Goal: Book appointment/travel/reservation

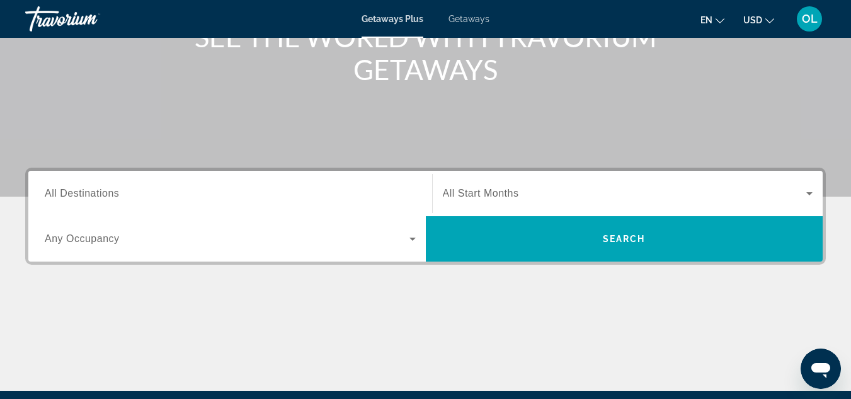
scroll to position [189, 0]
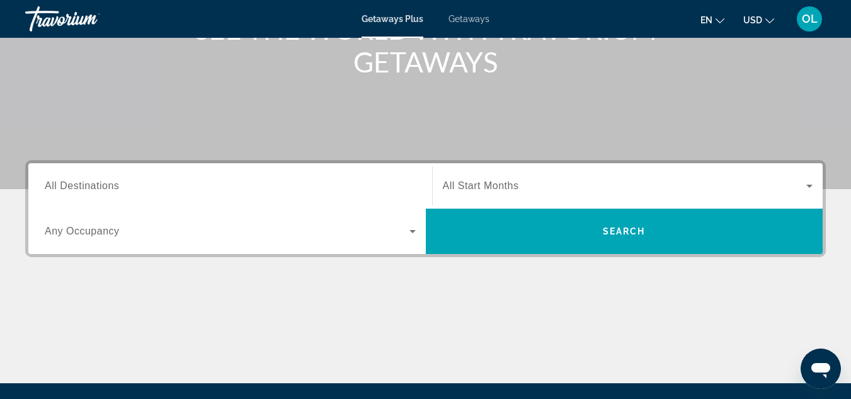
click at [497, 190] on span "All Start Months" at bounding box center [481, 185] width 76 height 11
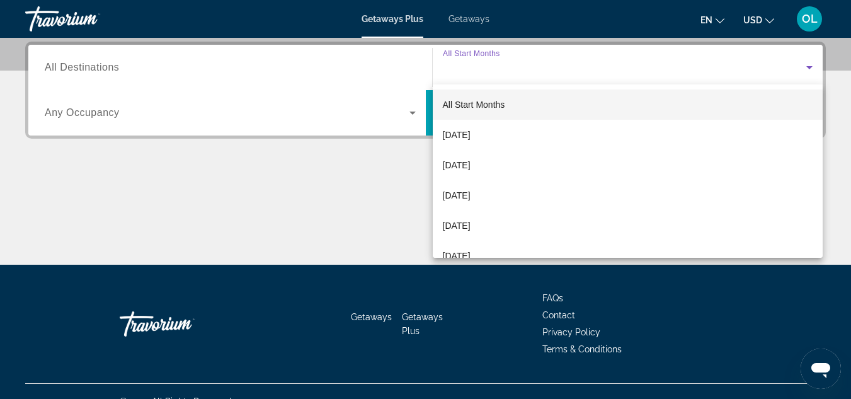
scroll to position [308, 0]
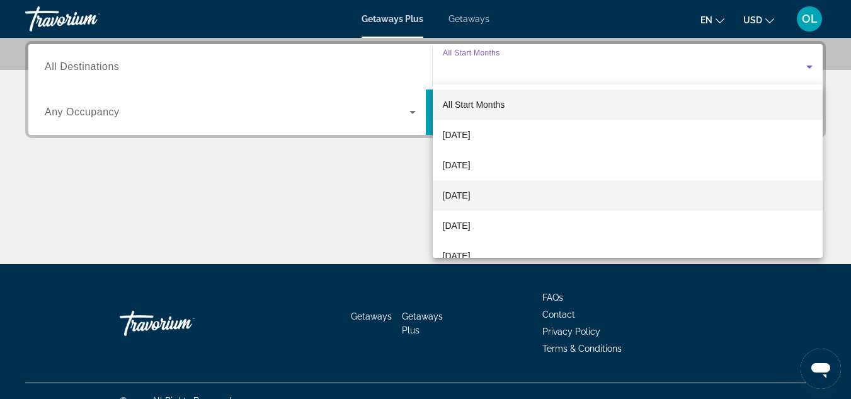
click at [470, 198] on span "[DATE]" at bounding box center [457, 195] width 28 height 15
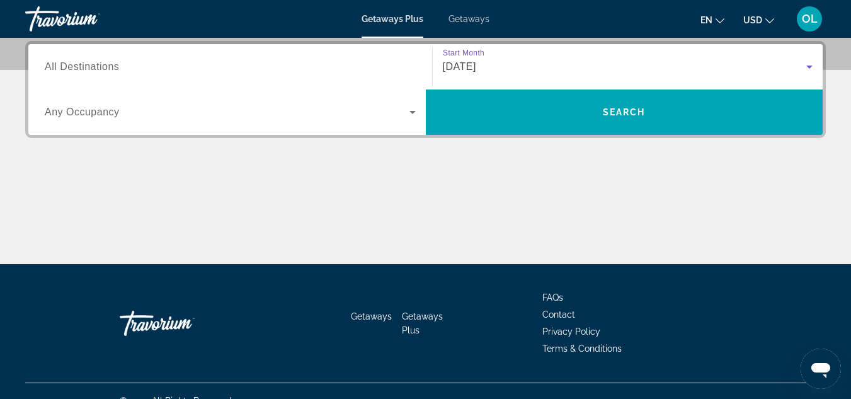
click at [225, 219] on div "Main content" at bounding box center [425, 216] width 800 height 94
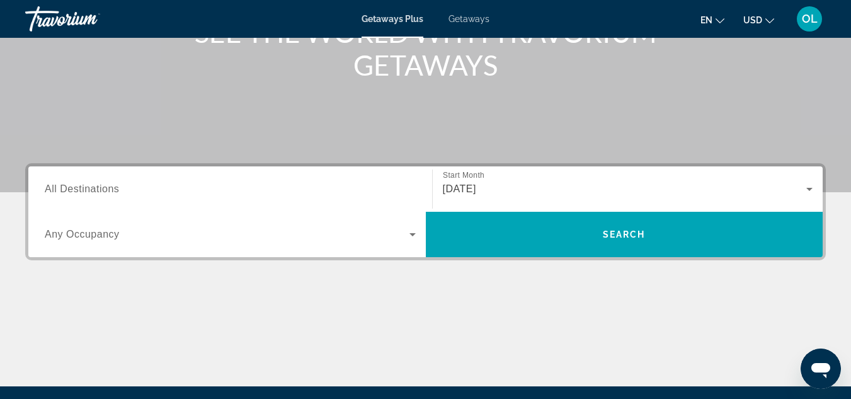
scroll to position [182, 0]
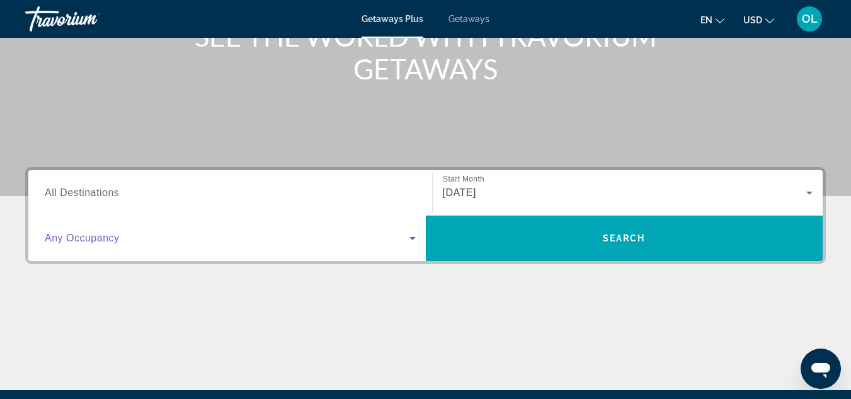
click at [364, 240] on span "Search widget" at bounding box center [227, 237] width 365 height 15
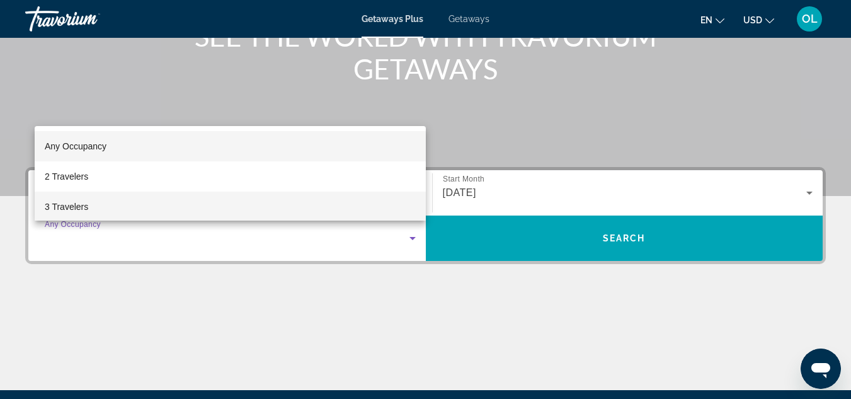
click at [84, 205] on span "3 Travelers" at bounding box center [66, 206] width 43 height 15
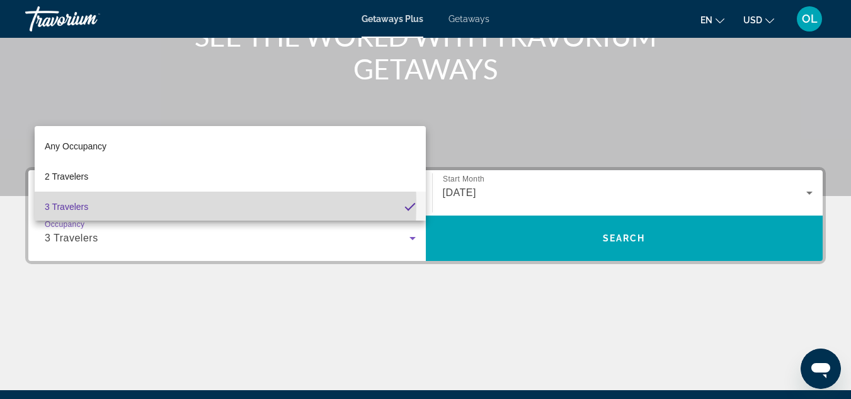
scroll to position [0, 0]
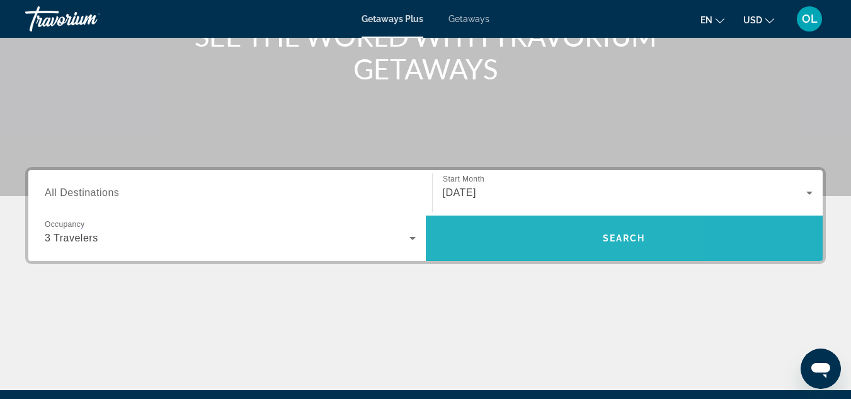
click at [524, 246] on span "Search" at bounding box center [624, 238] width 397 height 30
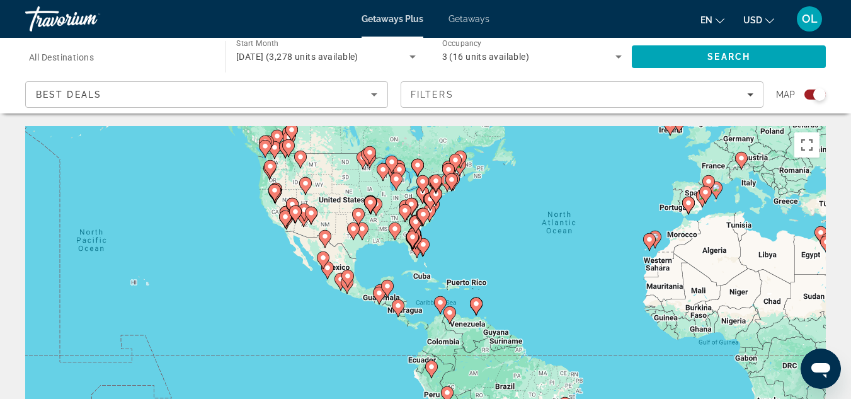
drag, startPoint x: 294, startPoint y: 273, endPoint x: 467, endPoint y: 201, distance: 186.9
click at [467, 201] on div "To activate drag with keyboard, press Alt + Enter. Once in keyboard drag state,…" at bounding box center [425, 315] width 800 height 378
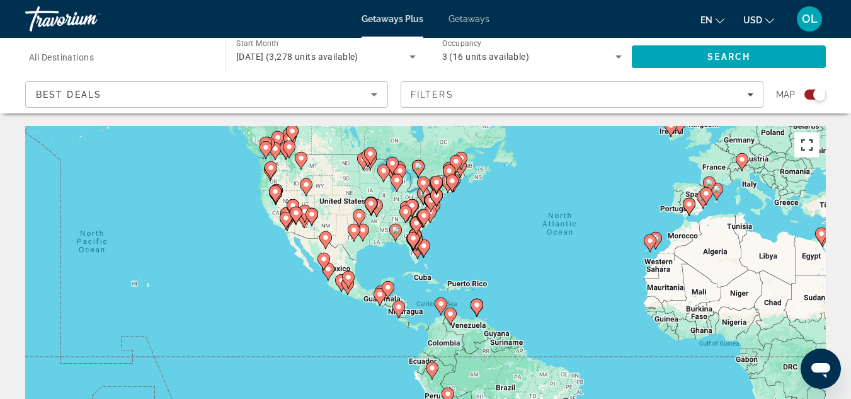
click at [801, 142] on button "Toggle fullscreen view" at bounding box center [806, 144] width 25 height 25
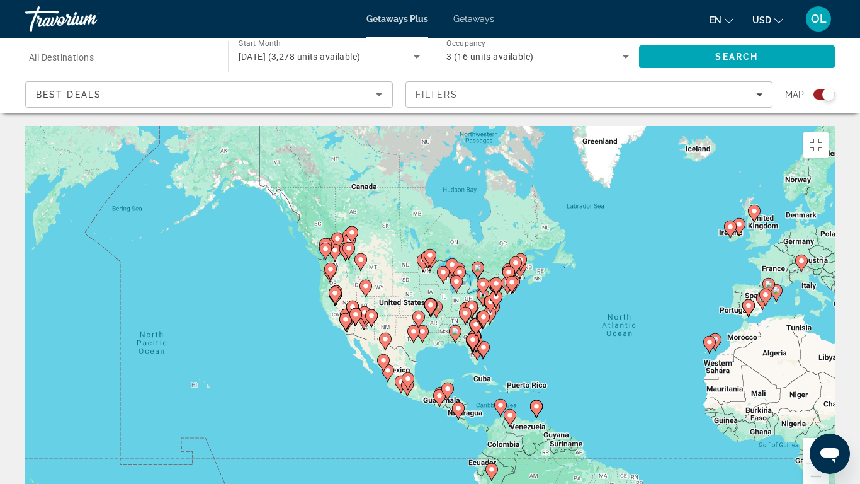
drag, startPoint x: 434, startPoint y: 150, endPoint x: 492, endPoint y: 254, distance: 118.7
click at [492, 254] on div "To navigate, press the arrow keys. To activate drag with keyboard, press Alt + …" at bounding box center [430, 315] width 810 height 378
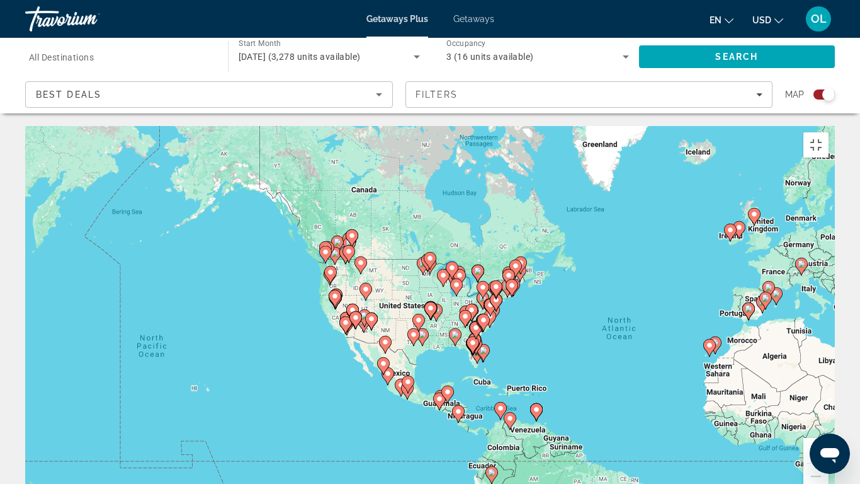
click at [458, 281] on image "Main content" at bounding box center [457, 285] width 8 height 8
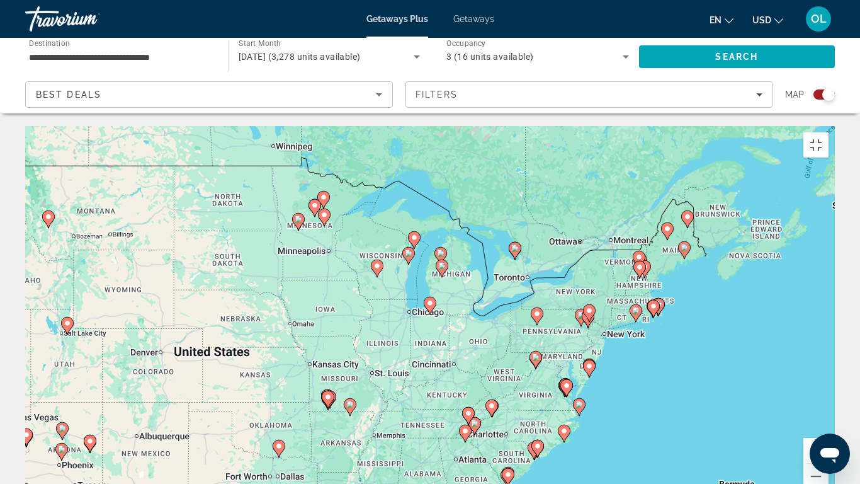
click at [443, 249] on image "Main content" at bounding box center [441, 253] width 8 height 8
type input "**********"
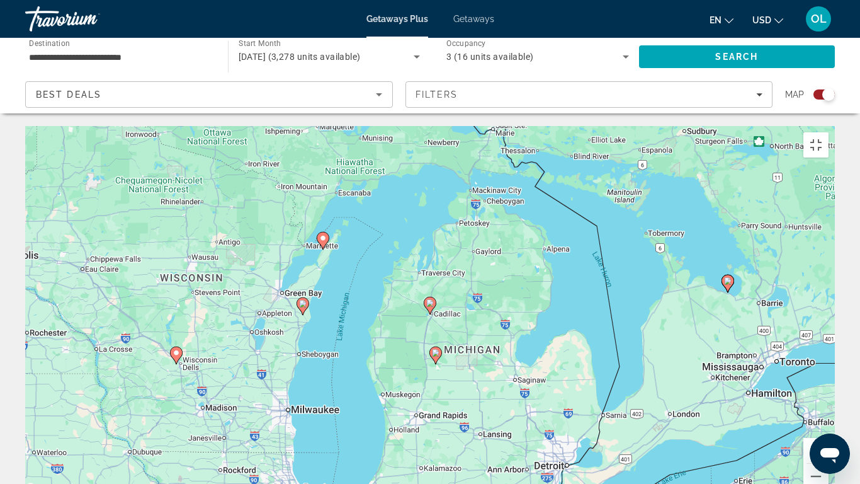
click at [431, 297] on icon "Main content" at bounding box center [429, 305] width 11 height 16
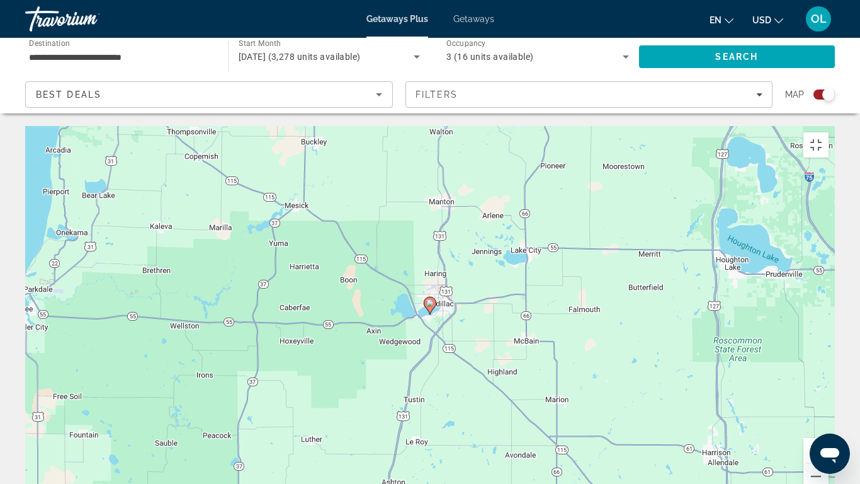
click at [431, 296] on gmp-advanced-marker "Main content" at bounding box center [430, 305] width 13 height 19
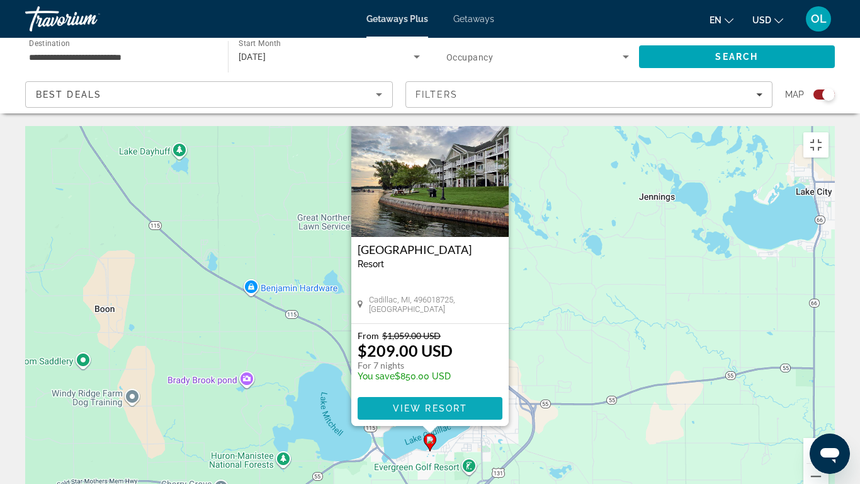
click at [441, 398] on span "View Resort" at bounding box center [430, 408] width 74 height 10
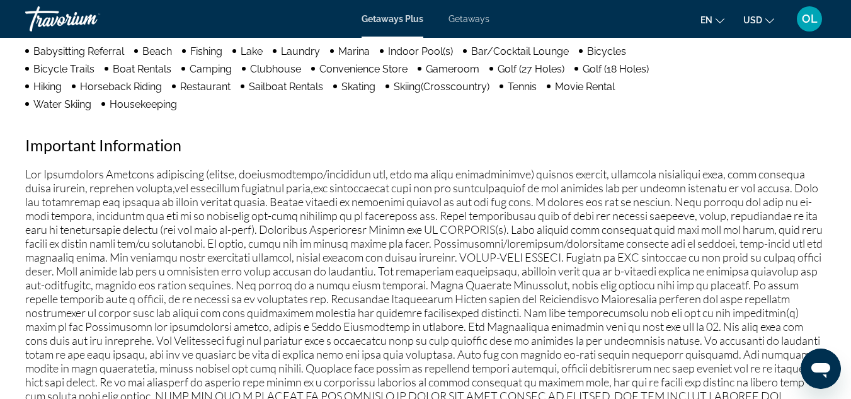
scroll to position [1315, 0]
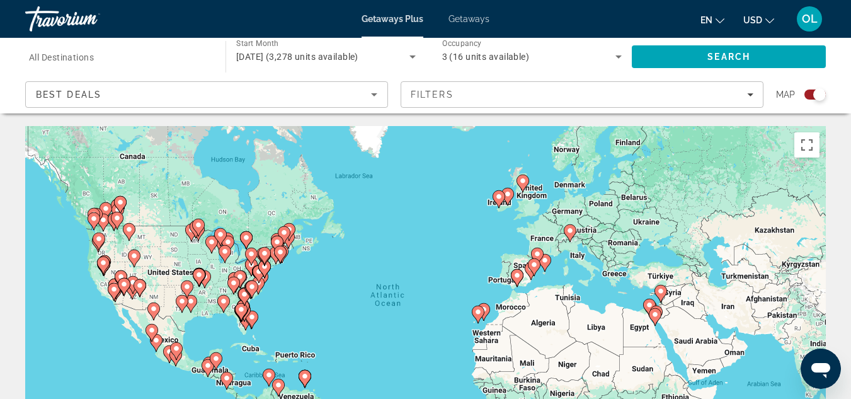
click at [246, 232] on icon "Main content" at bounding box center [245, 240] width 11 height 16
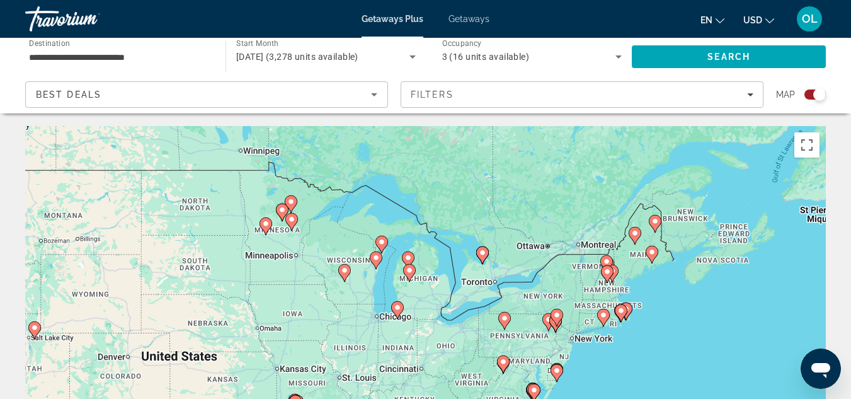
drag, startPoint x: 397, startPoint y: 344, endPoint x: 478, endPoint y: 276, distance: 105.0
click at [478, 276] on div "To activate drag with keyboard, press Alt + Enter. Once in keyboard drag state,…" at bounding box center [425, 315] width 800 height 378
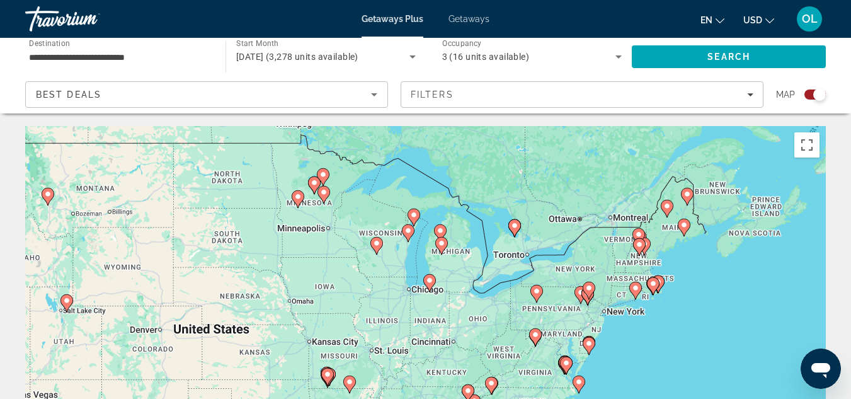
click at [516, 225] on image "Main content" at bounding box center [515, 226] width 8 height 8
type input "**********"
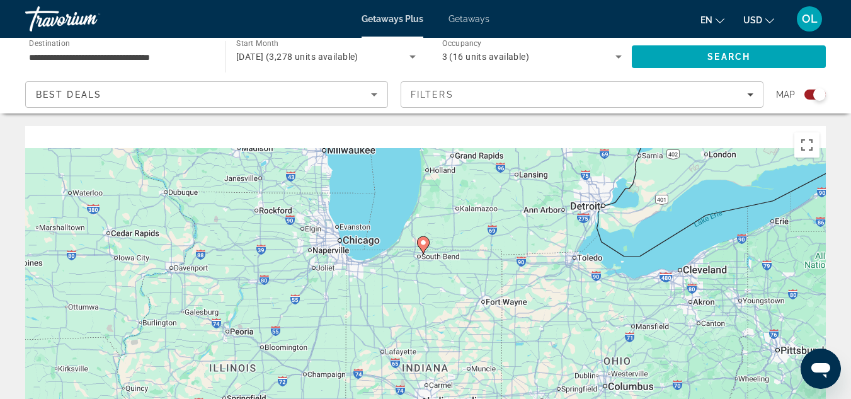
drag, startPoint x: 629, startPoint y: 212, endPoint x: 509, endPoint y: 371, distance: 200.1
click at [514, 366] on div "To navigate, press the arrow keys. To activate drag with keyboard, press Alt + …" at bounding box center [425, 315] width 800 height 378
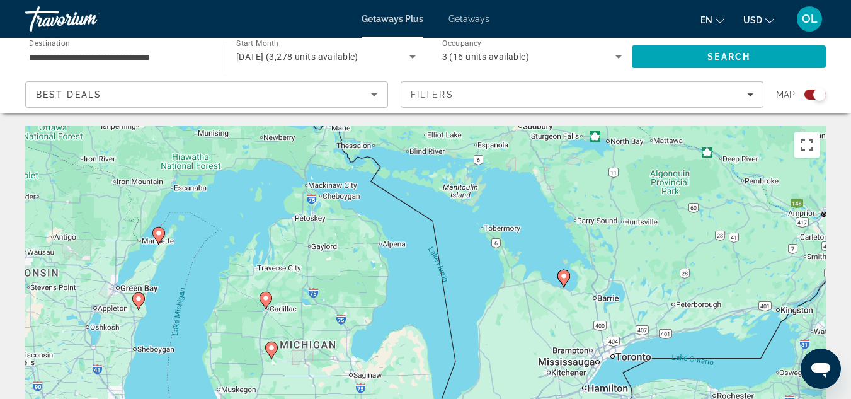
click at [560, 273] on image "Main content" at bounding box center [564, 276] width 8 height 8
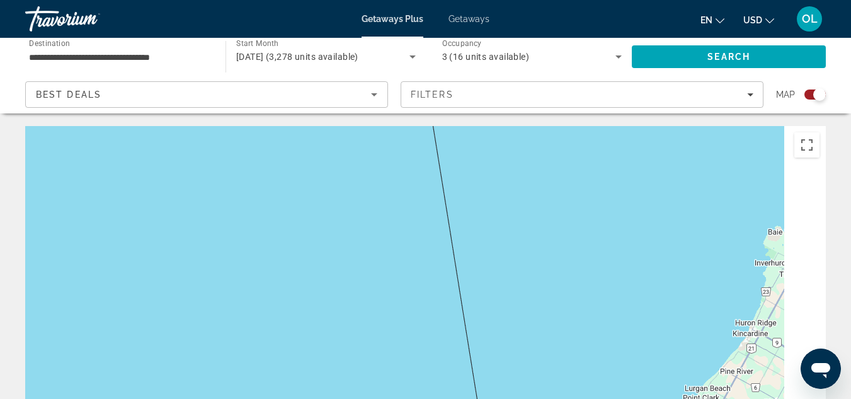
drag, startPoint x: 638, startPoint y: 259, endPoint x: 474, endPoint y: 285, distance: 165.7
click at [474, 285] on div "To navigate, press the arrow keys. To activate drag with keyboard, press Alt + …" at bounding box center [425, 315] width 800 height 378
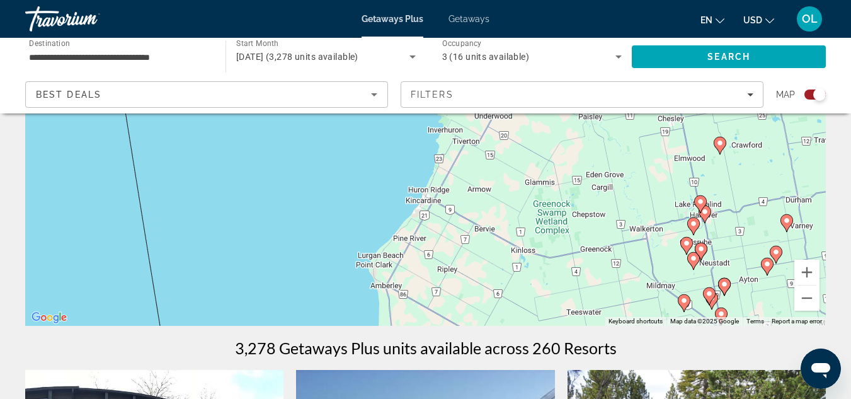
scroll to position [189, 0]
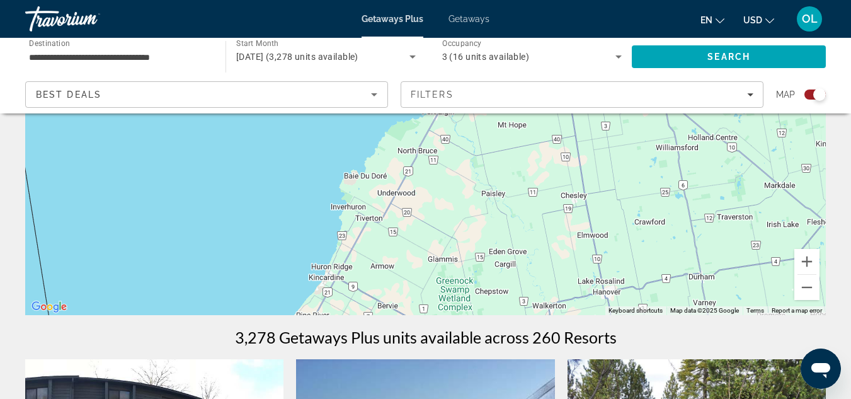
drag, startPoint x: 647, startPoint y: 181, endPoint x: 411, endPoint y: 351, distance: 291.0
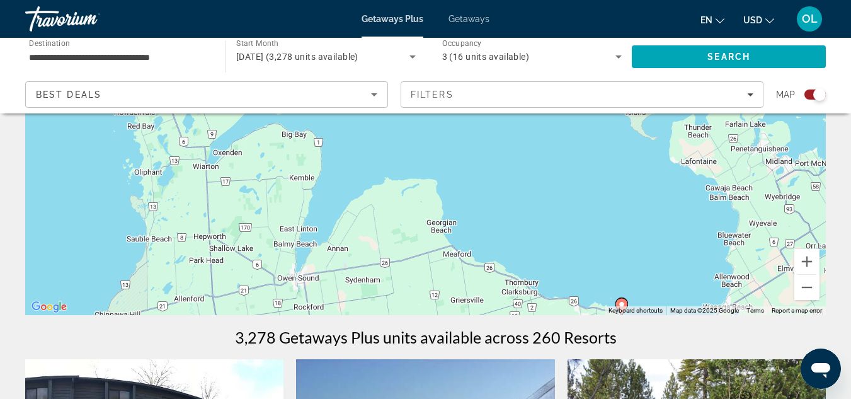
drag, startPoint x: 553, startPoint y: 205, endPoint x: 505, endPoint y: 215, distance: 49.5
click at [505, 215] on div "To navigate, press the arrow keys. To activate drag with keyboard, press Alt + …" at bounding box center [425, 126] width 800 height 378
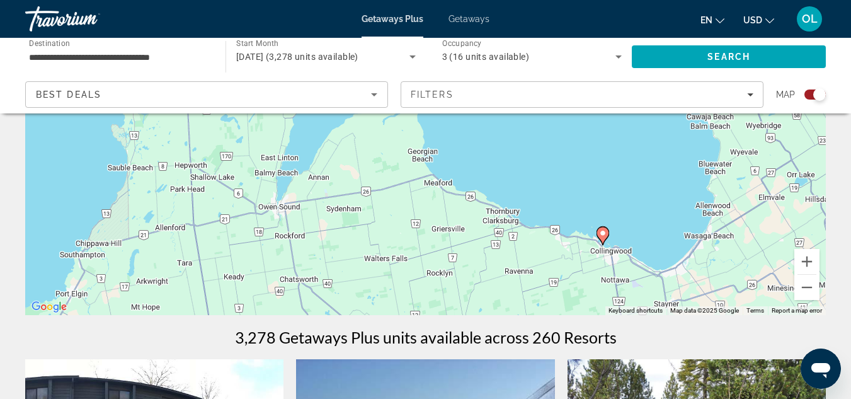
click at [601, 232] on image "Main content" at bounding box center [603, 233] width 8 height 8
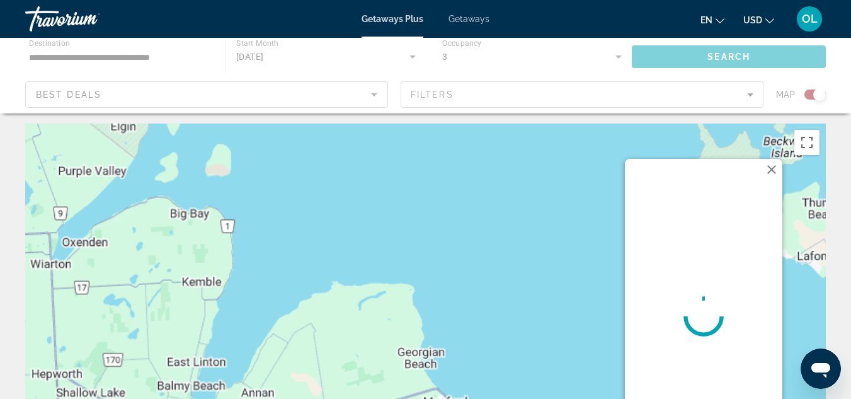
scroll to position [0, 0]
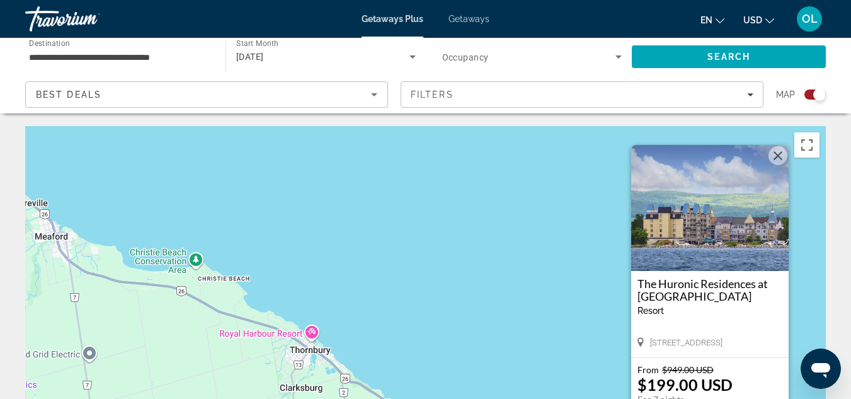
click at [678, 288] on h3 "The Huronic Residences at [GEOGRAPHIC_DATA]" at bounding box center [709, 289] width 145 height 25
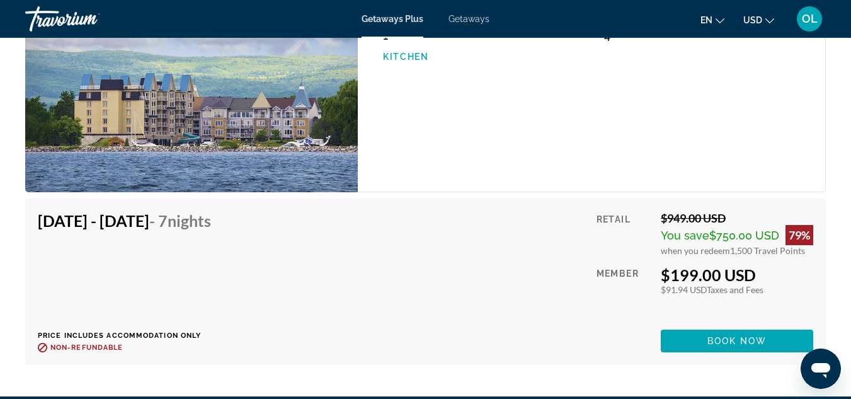
scroll to position [2330, 0]
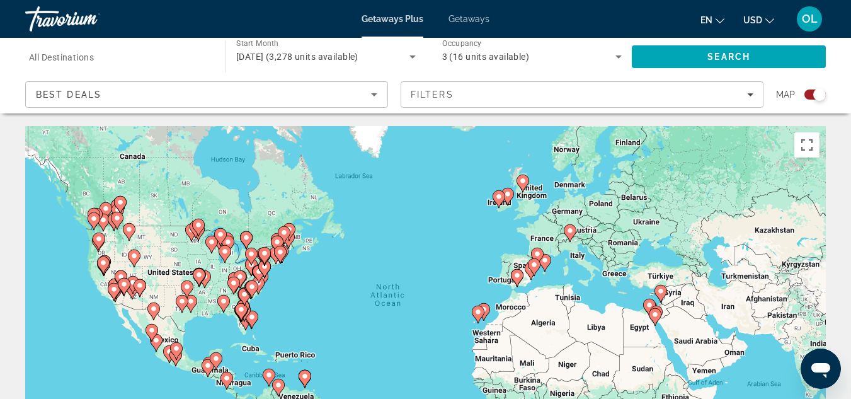
click at [254, 281] on icon "Main content" at bounding box center [252, 289] width 13 height 18
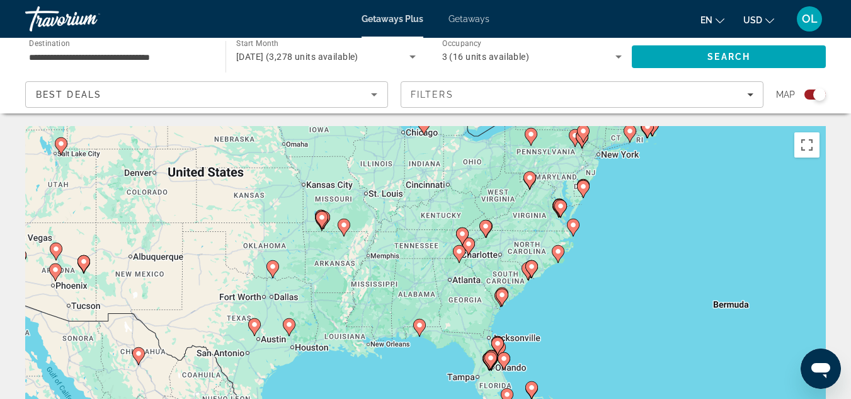
drag, startPoint x: 309, startPoint y: 226, endPoint x: 416, endPoint y: 189, distance: 113.9
click at [416, 189] on div "To activate drag with keyboard, press Alt + Enter. Once in keyboard drag state,…" at bounding box center [425, 315] width 800 height 378
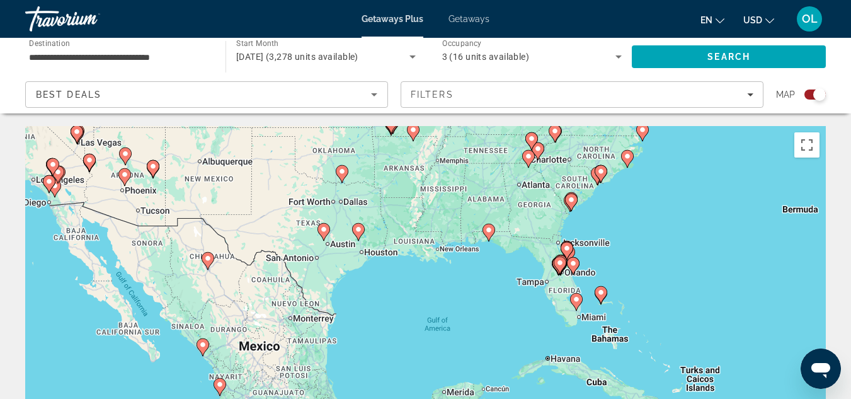
drag, startPoint x: 372, startPoint y: 293, endPoint x: 405, endPoint y: 199, distance: 99.4
click at [405, 199] on div "To activate drag with keyboard, press Alt + Enter. Once in keyboard drag state,…" at bounding box center [425, 315] width 800 height 378
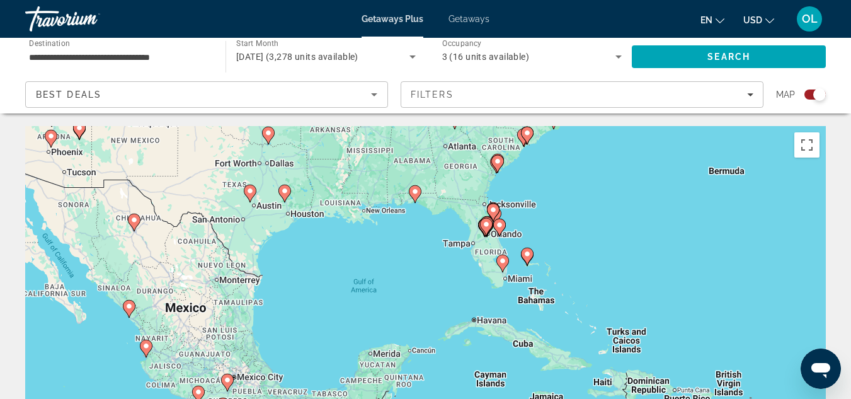
drag, startPoint x: 518, startPoint y: 271, endPoint x: 461, endPoint y: 241, distance: 63.9
click at [461, 241] on div "To activate drag with keyboard, press Alt + Enter. Once in keyboard drag state,…" at bounding box center [425, 315] width 800 height 378
click at [529, 254] on image "Main content" at bounding box center [527, 254] width 8 height 8
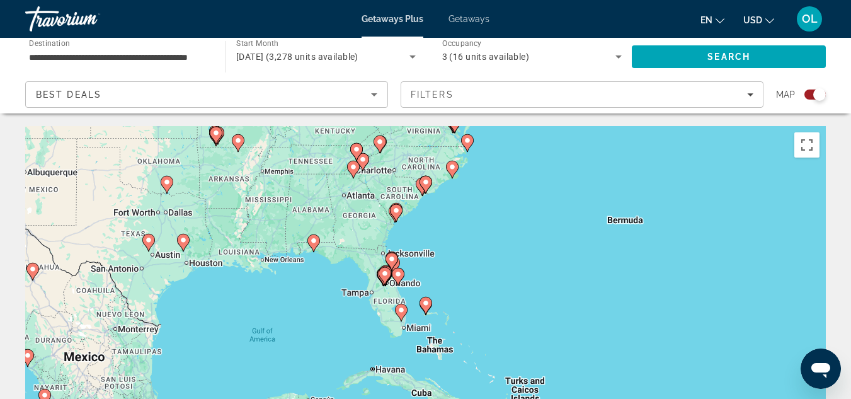
click at [429, 303] on image "Main content" at bounding box center [426, 303] width 8 height 8
type input "**********"
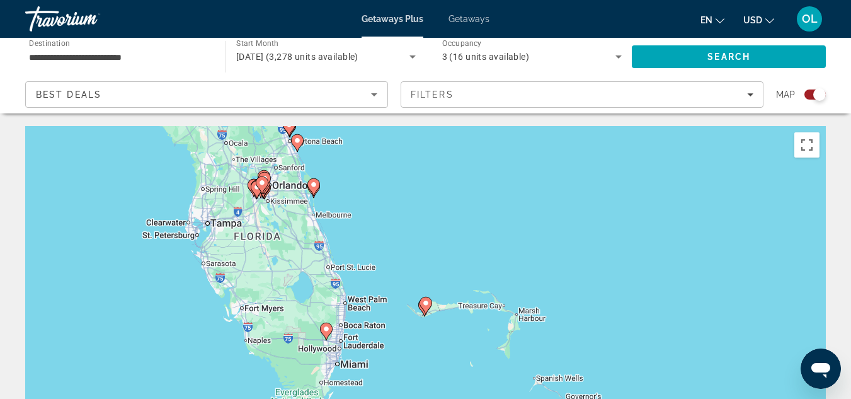
click at [424, 301] on image "Main content" at bounding box center [426, 303] width 8 height 8
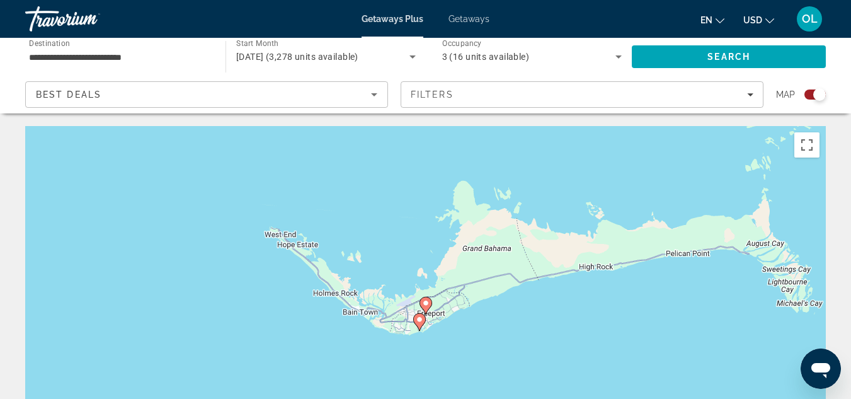
click at [418, 315] on icon "Main content" at bounding box center [418, 322] width 11 height 16
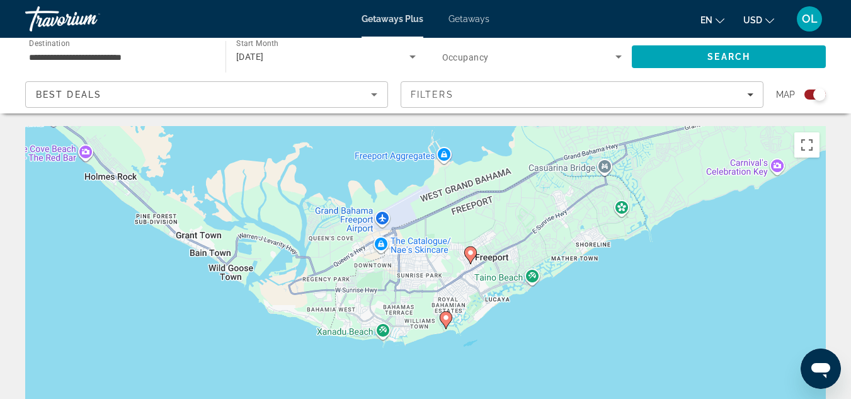
drag, startPoint x: 538, startPoint y: 316, endPoint x: 558, endPoint y: 155, distance: 162.4
click at [558, 156] on div "To activate drag with keyboard, press Alt + Enter. Once in keyboard drag state,…" at bounding box center [425, 315] width 800 height 378
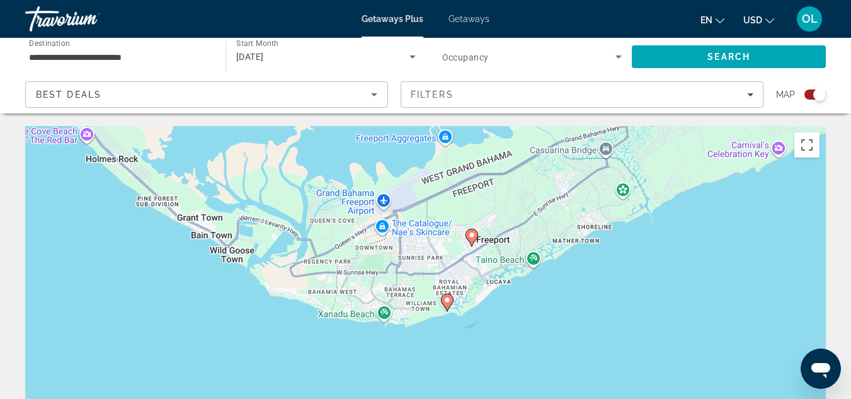
click at [443, 298] on icon "Main content" at bounding box center [446, 302] width 11 height 16
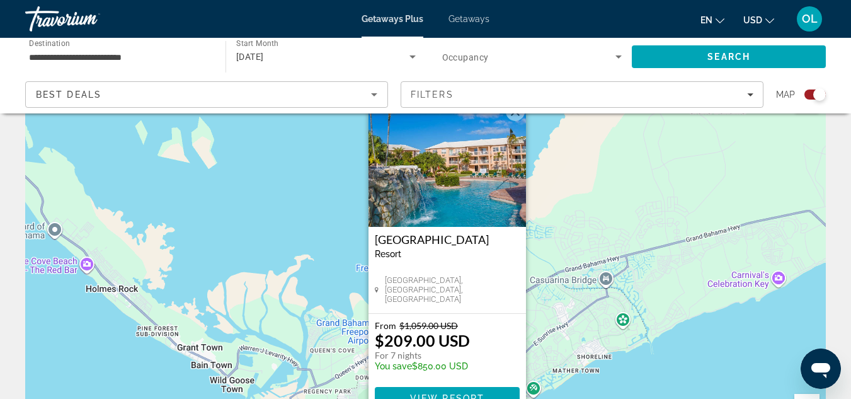
scroll to position [63, 0]
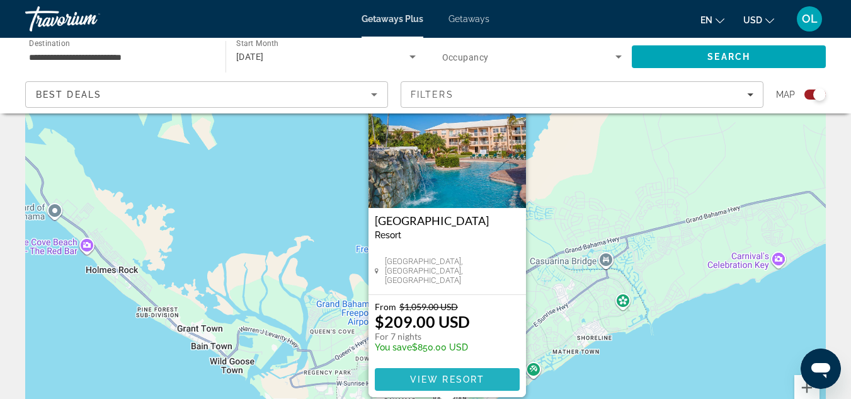
click at [477, 375] on span "View Resort" at bounding box center [446, 379] width 74 height 10
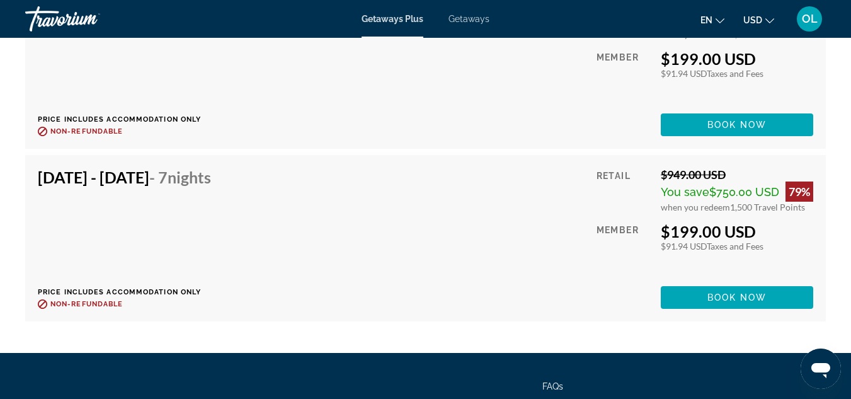
scroll to position [4282, 0]
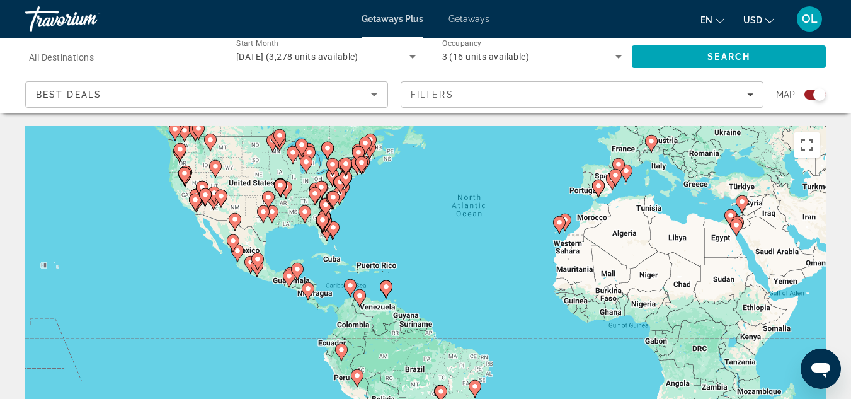
drag, startPoint x: 336, startPoint y: 299, endPoint x: 424, endPoint y: 196, distance: 135.8
click at [424, 196] on div "To activate drag with keyboard, press Alt + Enter. Once in keyboard drag state,…" at bounding box center [425, 315] width 800 height 378
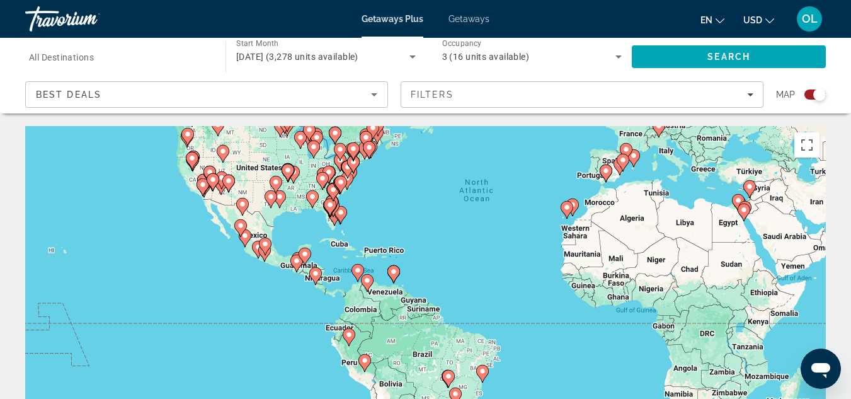
click at [393, 275] on icon "Main content" at bounding box center [392, 274] width 11 height 16
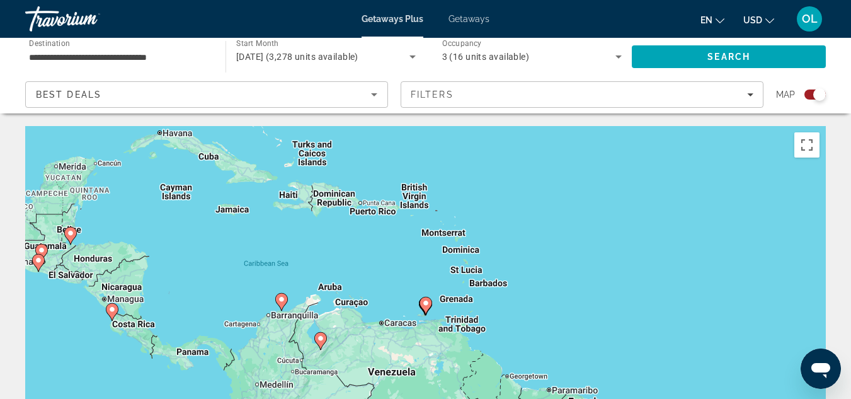
click at [425, 306] on image "Main content" at bounding box center [426, 303] width 8 height 8
type input "**********"
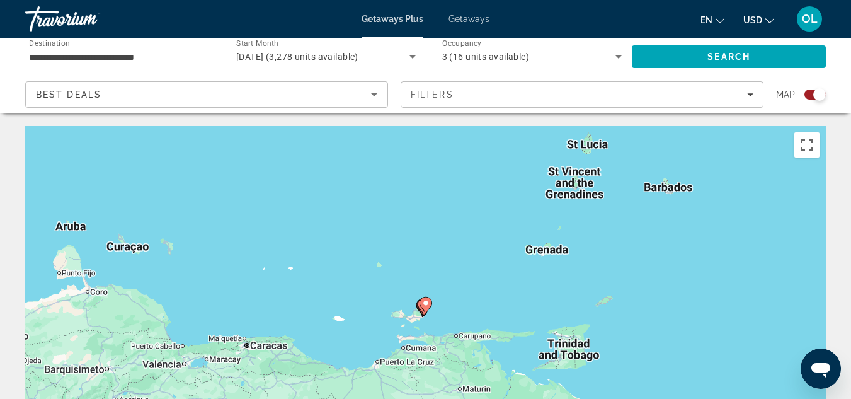
click at [425, 305] on image "Main content" at bounding box center [426, 303] width 8 height 8
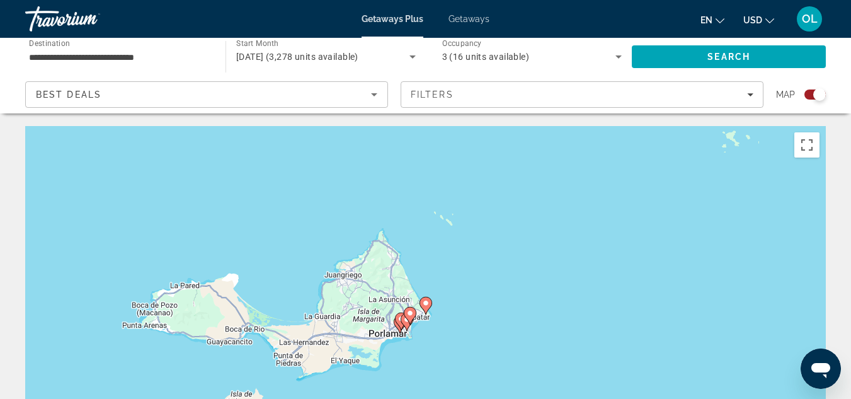
click at [428, 298] on icon "Main content" at bounding box center [424, 305] width 11 height 16
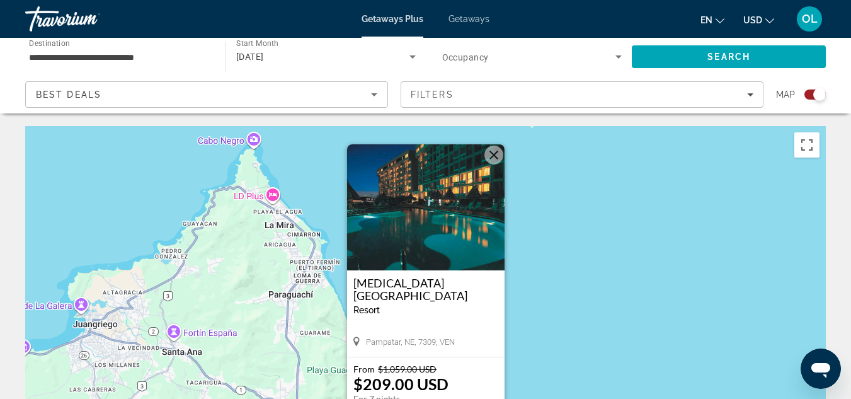
click at [488, 157] on button "Close" at bounding box center [493, 154] width 19 height 19
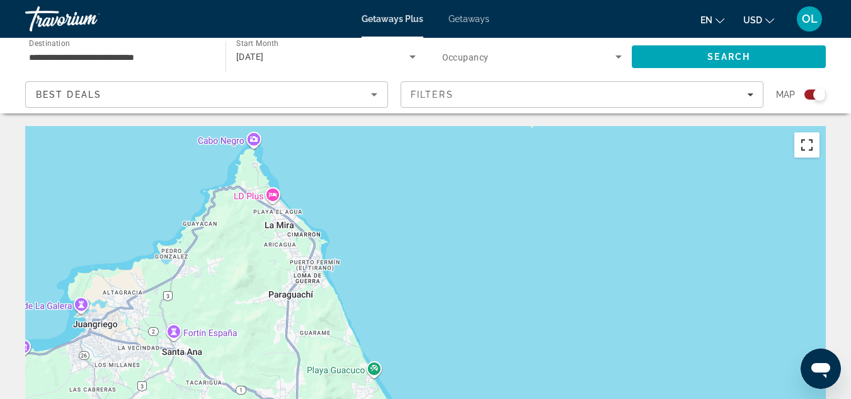
click at [811, 143] on button "Toggle fullscreen view" at bounding box center [806, 144] width 25 height 25
drag, startPoint x: 470, startPoint y: 164, endPoint x: 558, endPoint y: 291, distance: 155.1
click at [558, 290] on div "To activate drag with keyboard, press Alt + Enter. Once in keyboard drag state,…" at bounding box center [425, 315] width 800 height 378
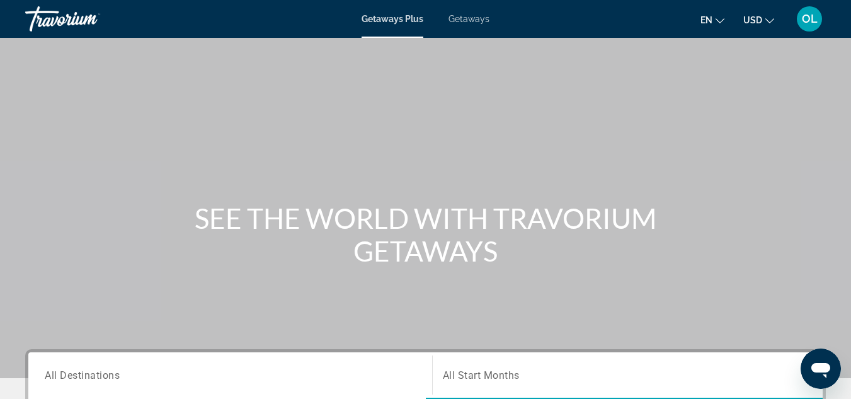
drag, startPoint x: 400, startPoint y: 147, endPoint x: 412, endPoint y: 102, distance: 46.9
click at [411, 107] on div "Main content" at bounding box center [425, 189] width 851 height 378
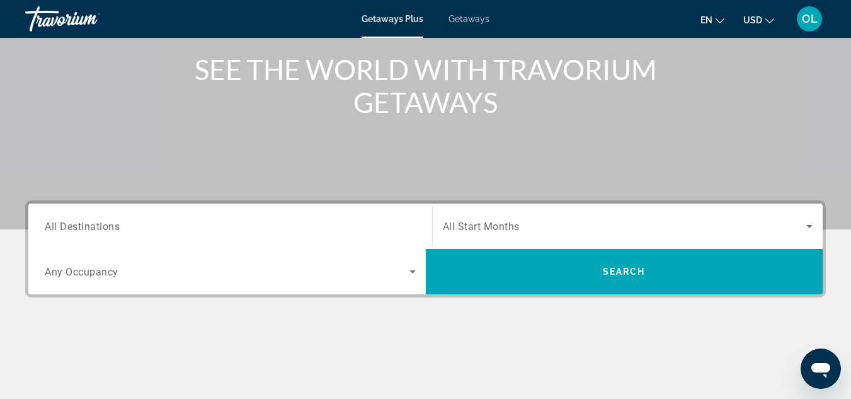
scroll to position [189, 0]
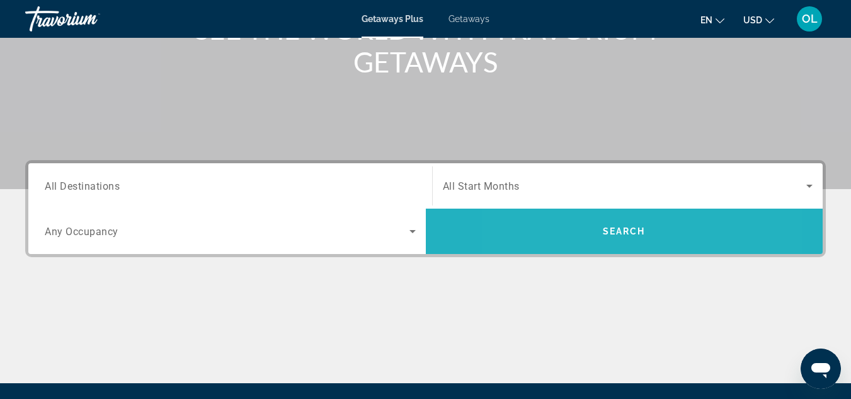
click at [572, 226] on span "Search" at bounding box center [624, 231] width 397 height 30
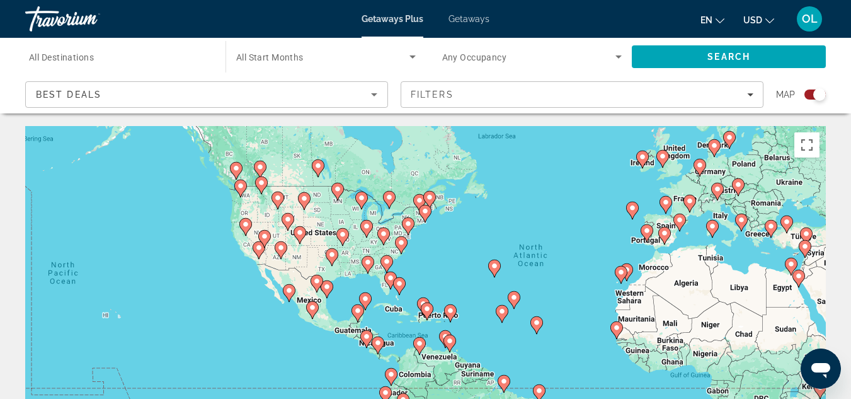
drag, startPoint x: 328, startPoint y: 261, endPoint x: 473, endPoint y: 223, distance: 149.8
click at [473, 223] on div "To activate drag with keyboard, press Alt + Enter. Once in keyboard drag state,…" at bounding box center [425, 315] width 800 height 378
click at [410, 223] on image "Main content" at bounding box center [408, 224] width 8 height 8
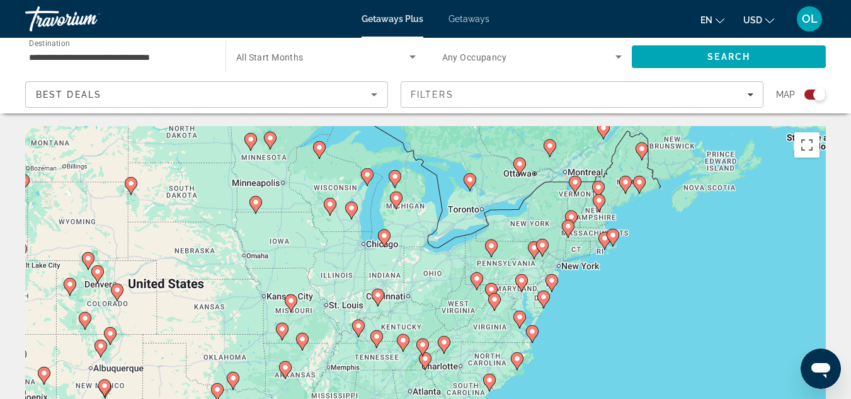
drag, startPoint x: 404, startPoint y: 285, endPoint x: 520, endPoint y: 220, distance: 133.1
click at [520, 220] on div "To activate drag with keyboard, press Alt + Enter. Once in keyboard drag state,…" at bounding box center [425, 315] width 800 height 378
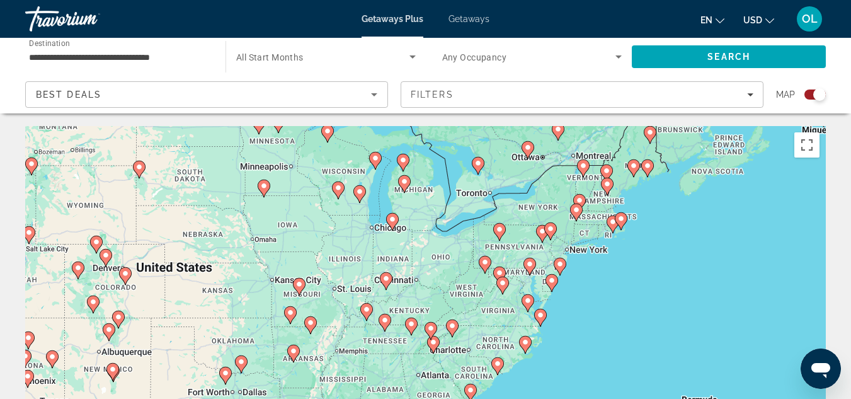
click at [393, 214] on icon "Main content" at bounding box center [391, 221] width 11 height 16
type input "**********"
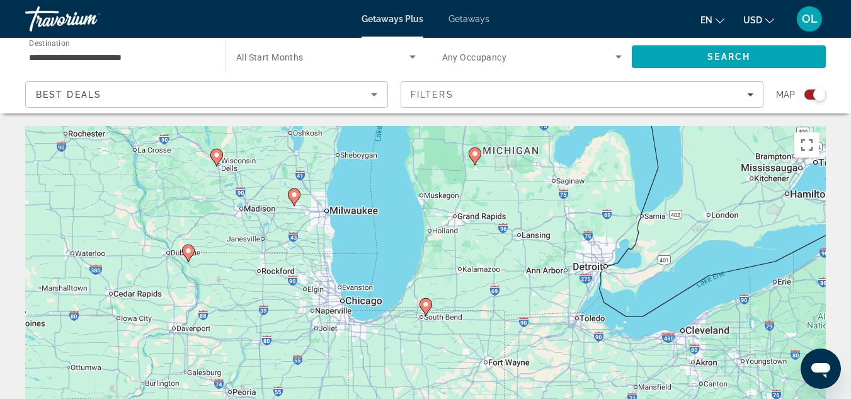
click at [423, 302] on image "Main content" at bounding box center [426, 304] width 8 height 8
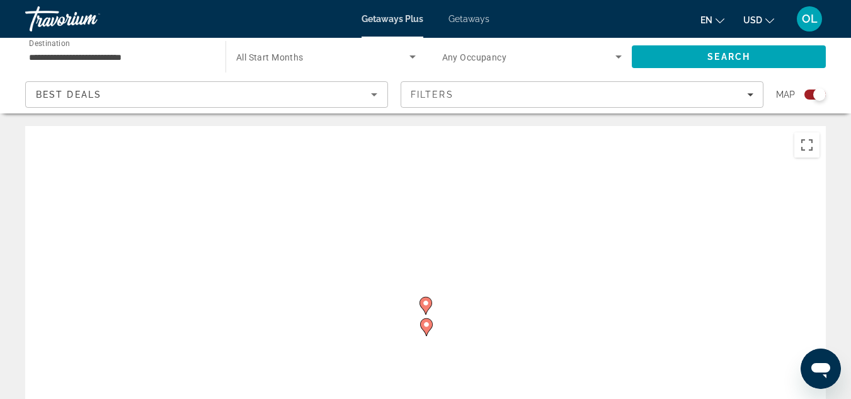
click at [426, 301] on image "Main content" at bounding box center [426, 303] width 8 height 8
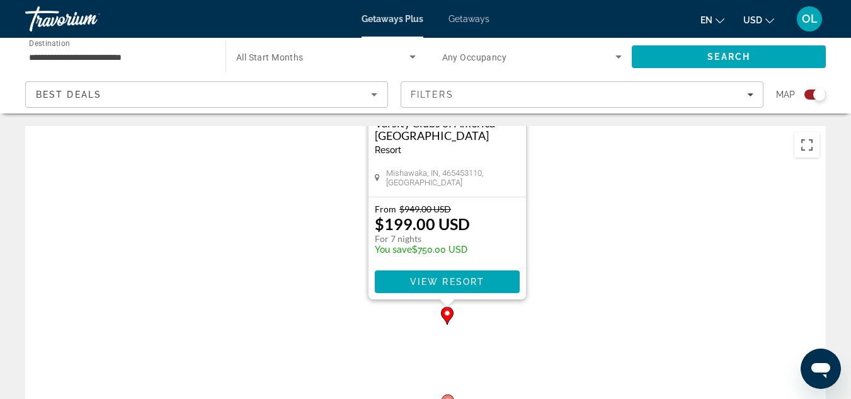
drag, startPoint x: 584, startPoint y: 302, endPoint x: 607, endPoint y: 134, distance: 169.1
click at [607, 138] on div "To activate drag with keyboard, press Alt + Enter. Once in keyboard drag state,…" at bounding box center [425, 315] width 800 height 378
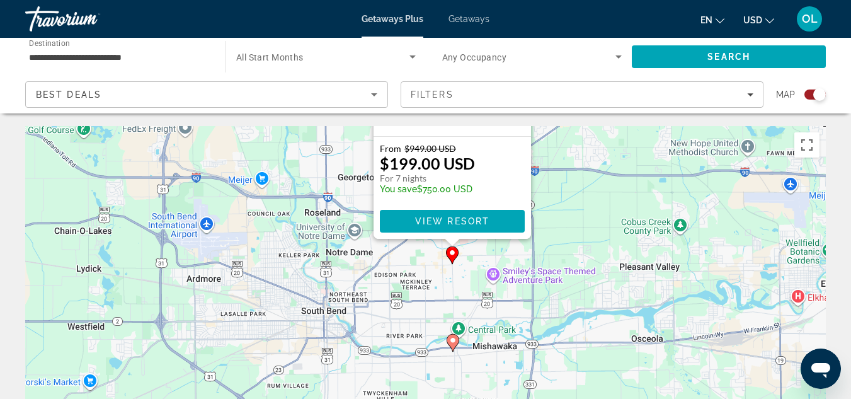
click at [451, 340] on image "Main content" at bounding box center [453, 340] width 8 height 8
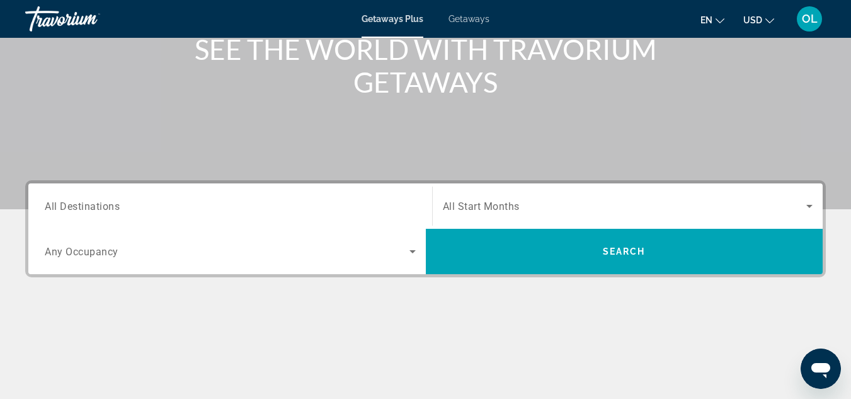
scroll to position [189, 0]
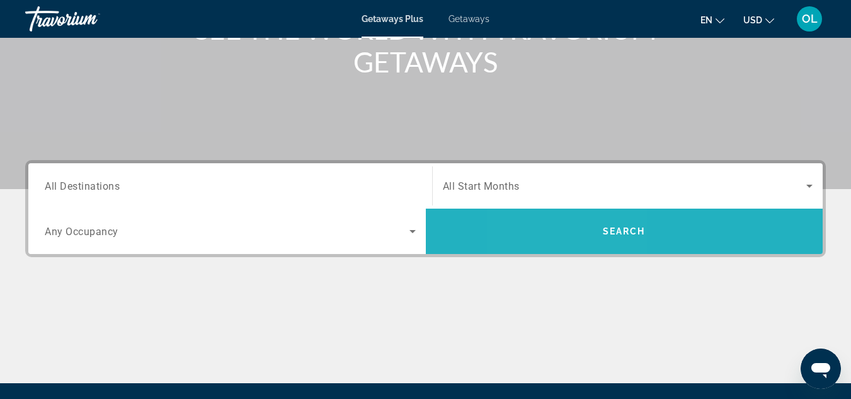
click at [575, 233] on span "Search" at bounding box center [624, 231] width 397 height 30
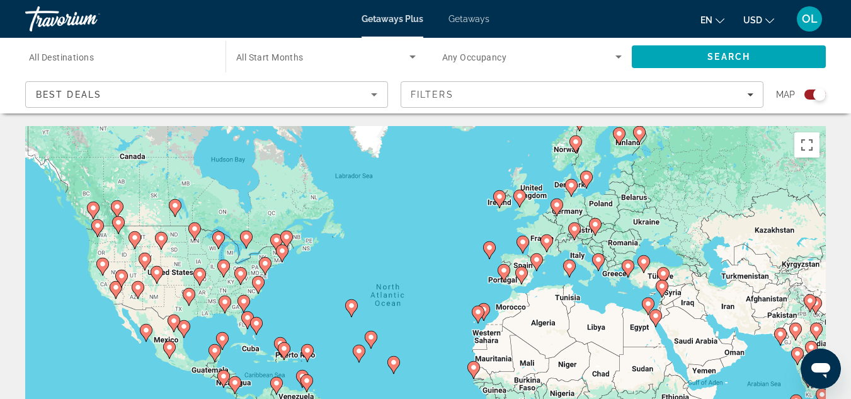
click at [259, 264] on gmp-advanced-marker "Main content" at bounding box center [265, 265] width 13 height 19
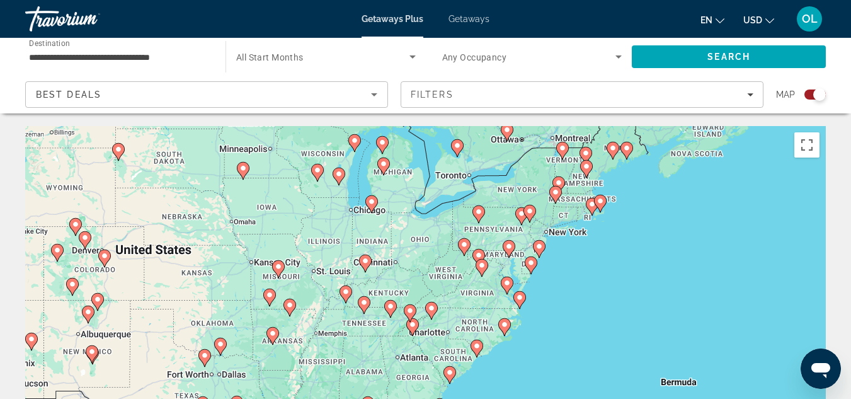
drag, startPoint x: 405, startPoint y: 311, endPoint x: 536, endPoint y: 217, distance: 161.0
click at [536, 217] on div "To activate drag with keyboard, press Alt + Enter. Once in keyboard drag state,…" at bounding box center [425, 315] width 800 height 378
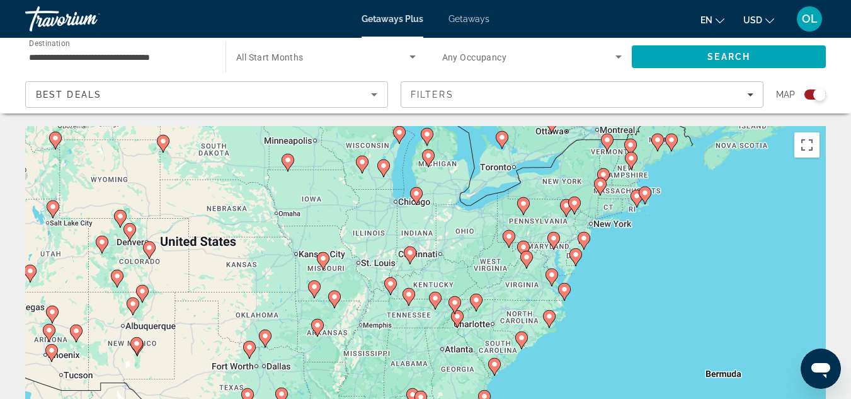
click at [564, 290] on image "Main content" at bounding box center [564, 289] width 8 height 8
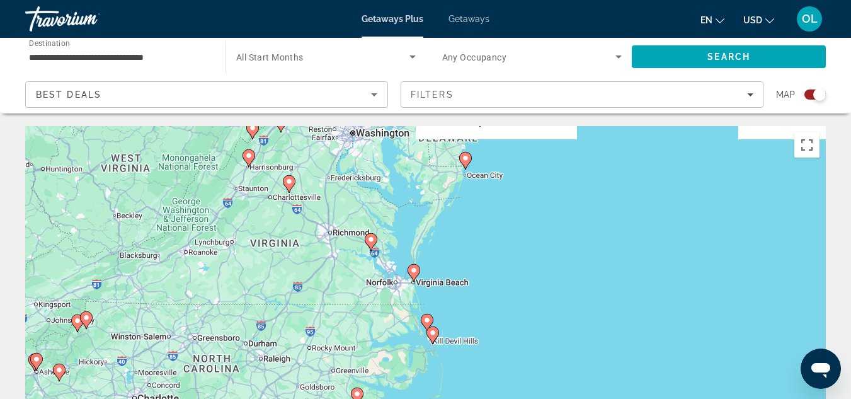
drag, startPoint x: 486, startPoint y: 237, endPoint x: 482, endPoint y: 270, distance: 33.0
click at [483, 269] on div "To activate drag with keyboard, press Alt + Enter. Once in keyboard drag state,…" at bounding box center [425, 315] width 800 height 378
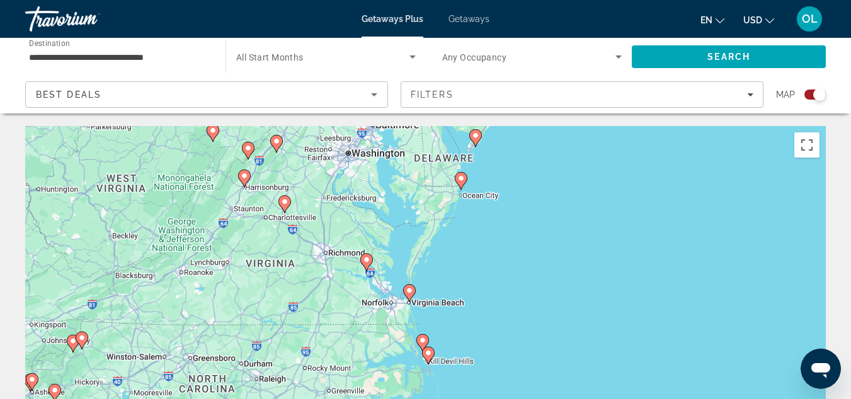
click at [460, 178] on image "Main content" at bounding box center [461, 178] width 8 height 8
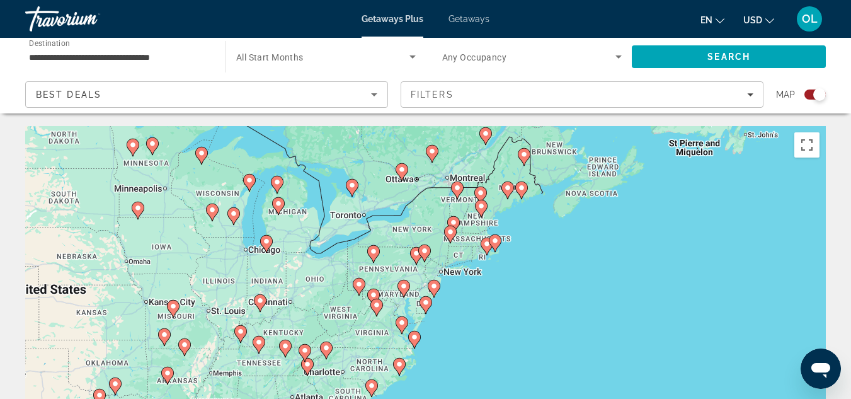
click at [496, 241] on image "Main content" at bounding box center [495, 241] width 8 height 8
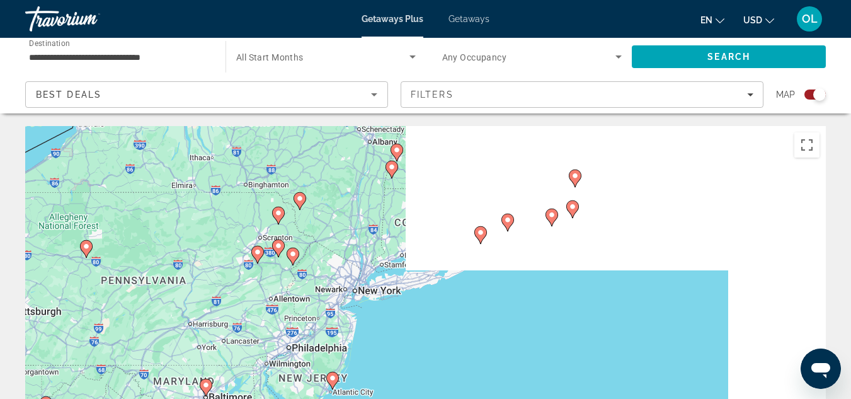
drag, startPoint x: 395, startPoint y: 358, endPoint x: 610, endPoint y: 198, distance: 268.1
click at [608, 201] on div "To activate drag with keyboard, press Alt + Enter. Once in keyboard drag state,…" at bounding box center [425, 315] width 800 height 378
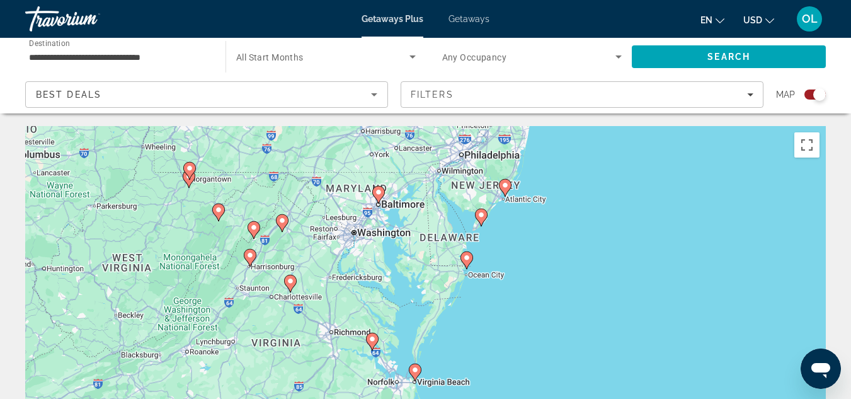
drag, startPoint x: 513, startPoint y: 312, endPoint x: 540, endPoint y: 249, distance: 68.5
click at [540, 249] on div "To activate drag with keyboard, press Alt + Enter. Once in keyboard drag state,…" at bounding box center [425, 315] width 800 height 378
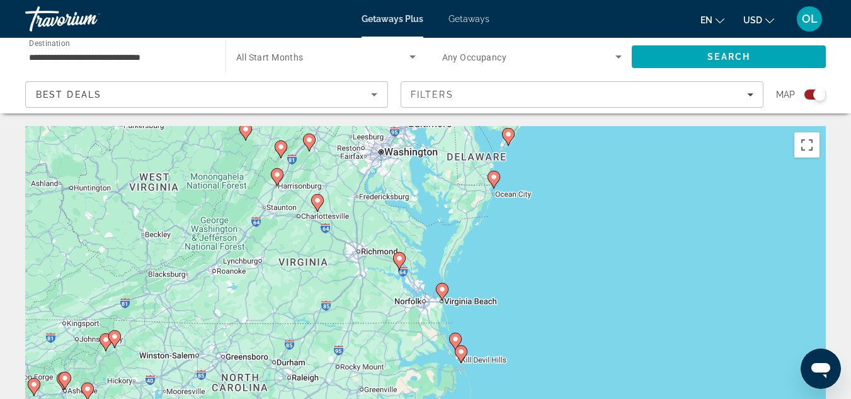
drag, startPoint x: 522, startPoint y: 312, endPoint x: 542, endPoint y: 240, distance: 75.2
click at [542, 240] on div "To activate drag with keyboard, press Alt + Enter. Once in keyboard drag state,…" at bounding box center [425, 315] width 800 height 378
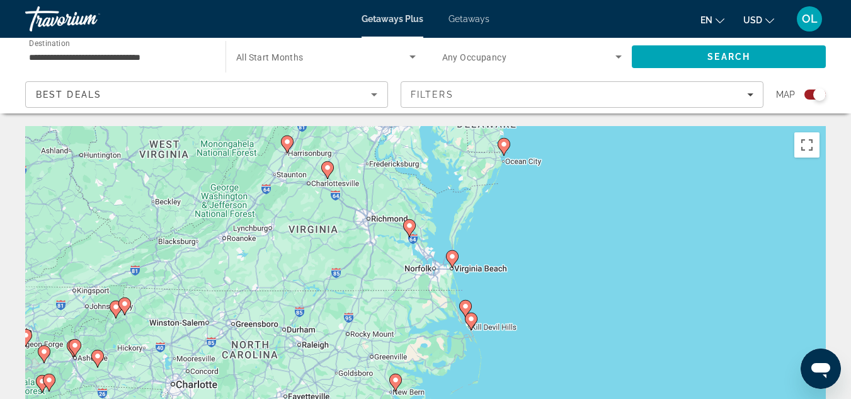
click at [474, 315] on icon "Main content" at bounding box center [470, 321] width 11 height 16
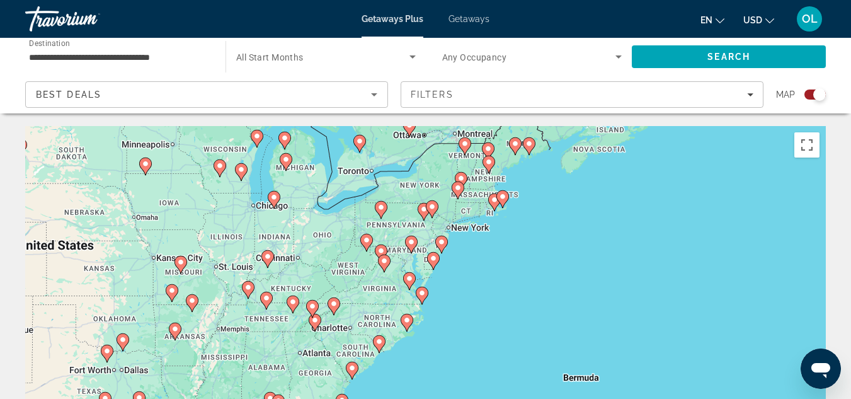
click at [421, 298] on icon "Main content" at bounding box center [421, 295] width 11 height 16
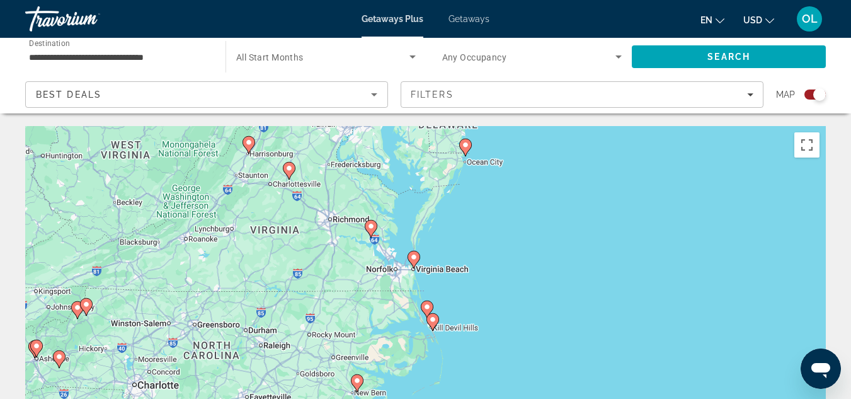
click at [434, 319] on image "Main content" at bounding box center [433, 319] width 8 height 8
type input "**********"
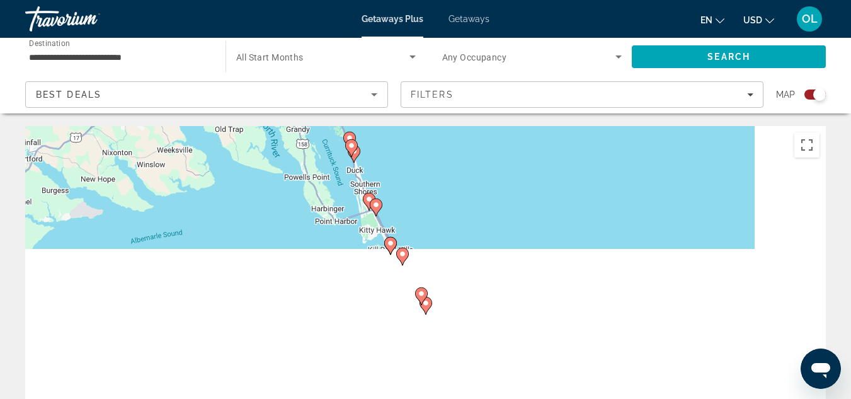
click at [429, 299] on icon "Main content" at bounding box center [424, 305] width 11 height 16
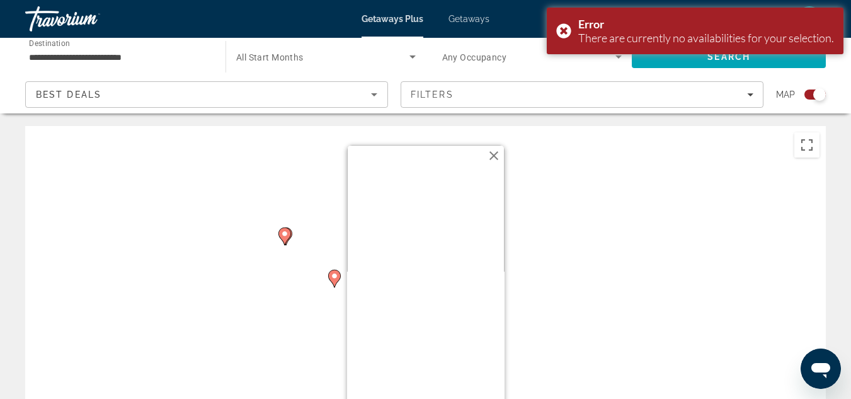
click at [494, 151] on button "Close" at bounding box center [493, 155] width 19 height 19
click at [337, 275] on image "Main content" at bounding box center [335, 276] width 8 height 8
